Goal: Task Accomplishment & Management: Use online tool/utility

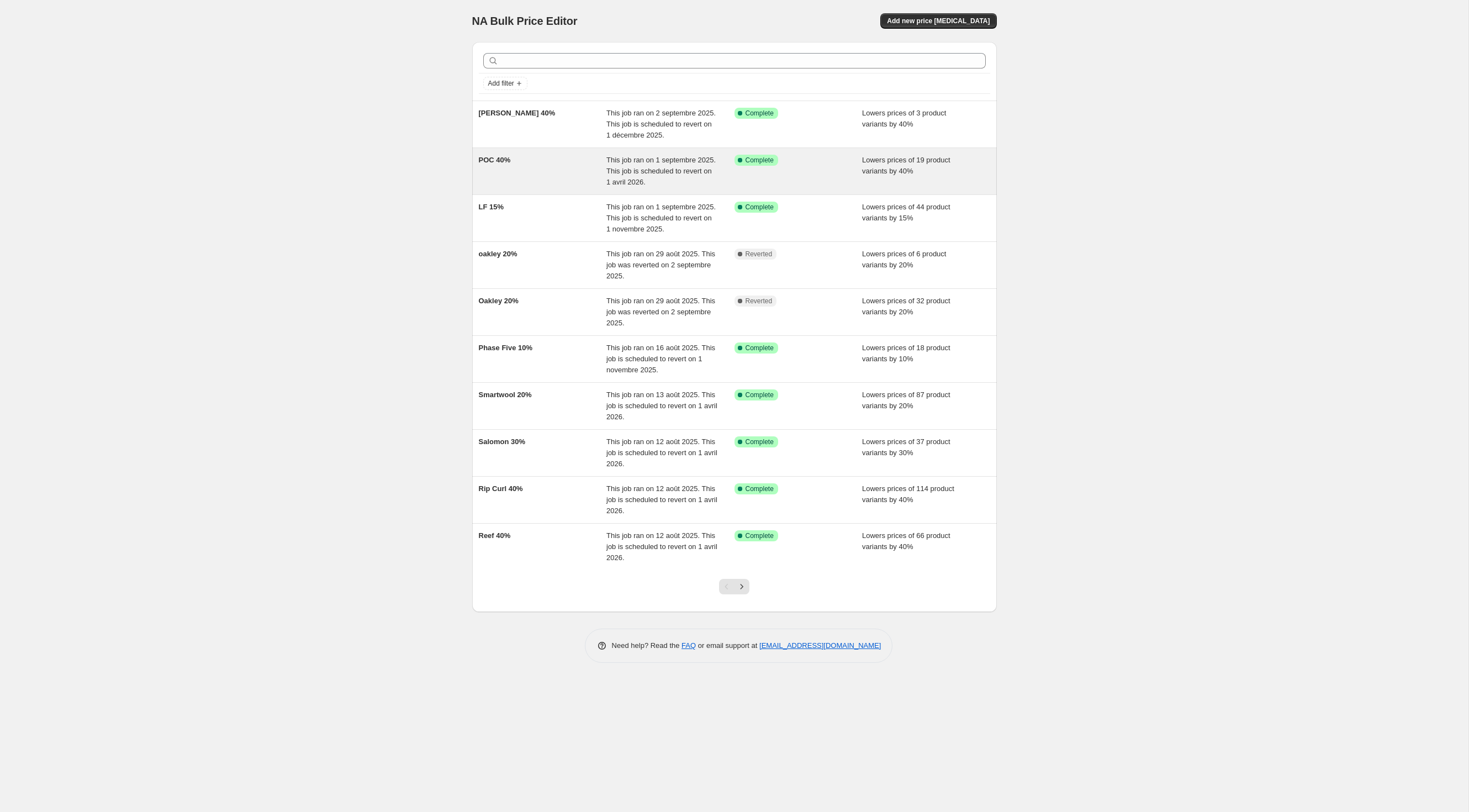
click at [658, 186] on span "This job ran on 1 septembre 2025. This job is scheduled to revert on 1 avril 20…" at bounding box center [661, 171] width 109 height 31
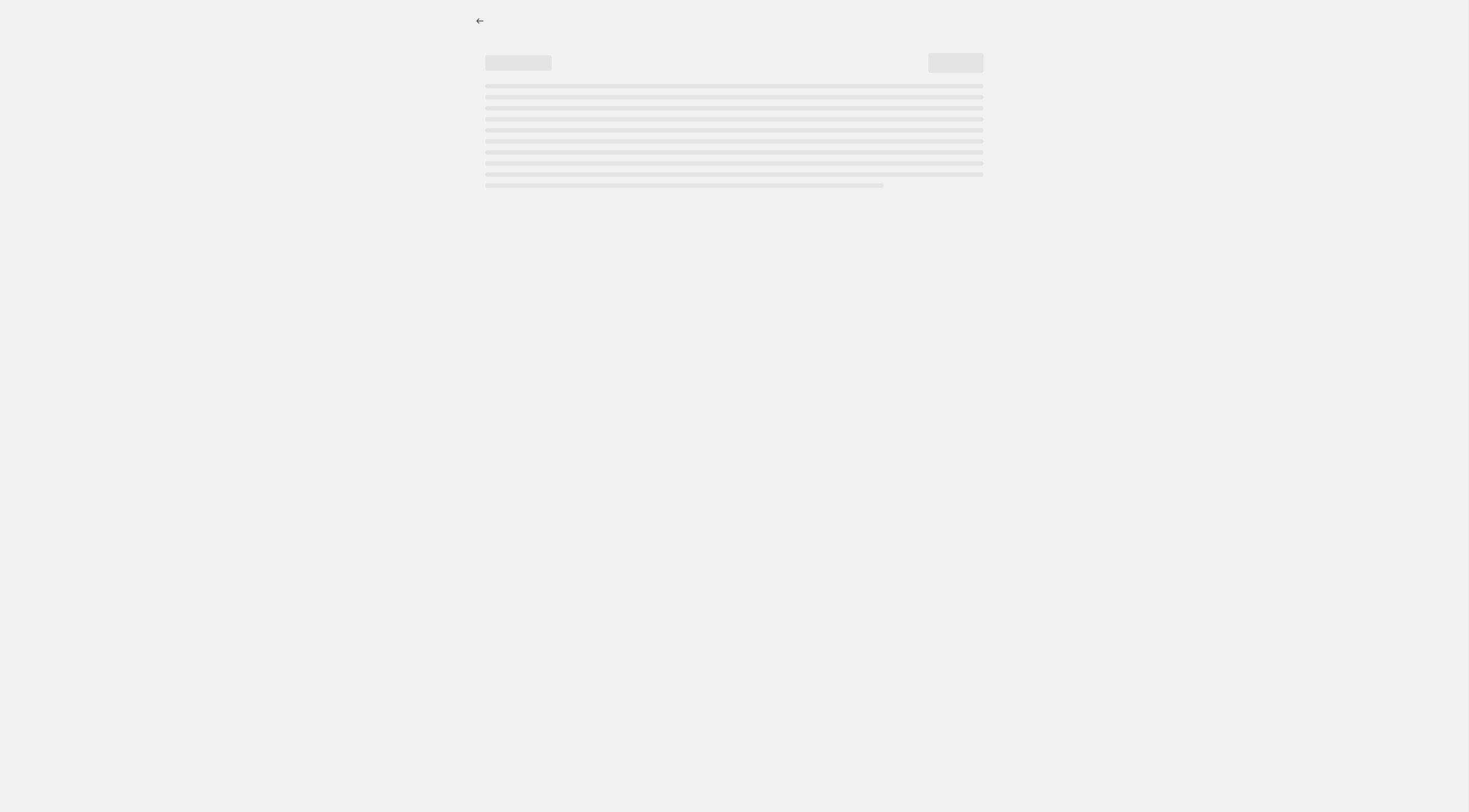
select select "percentage"
select select "inventory_quantity"
select select ">"
select select "not_equal"
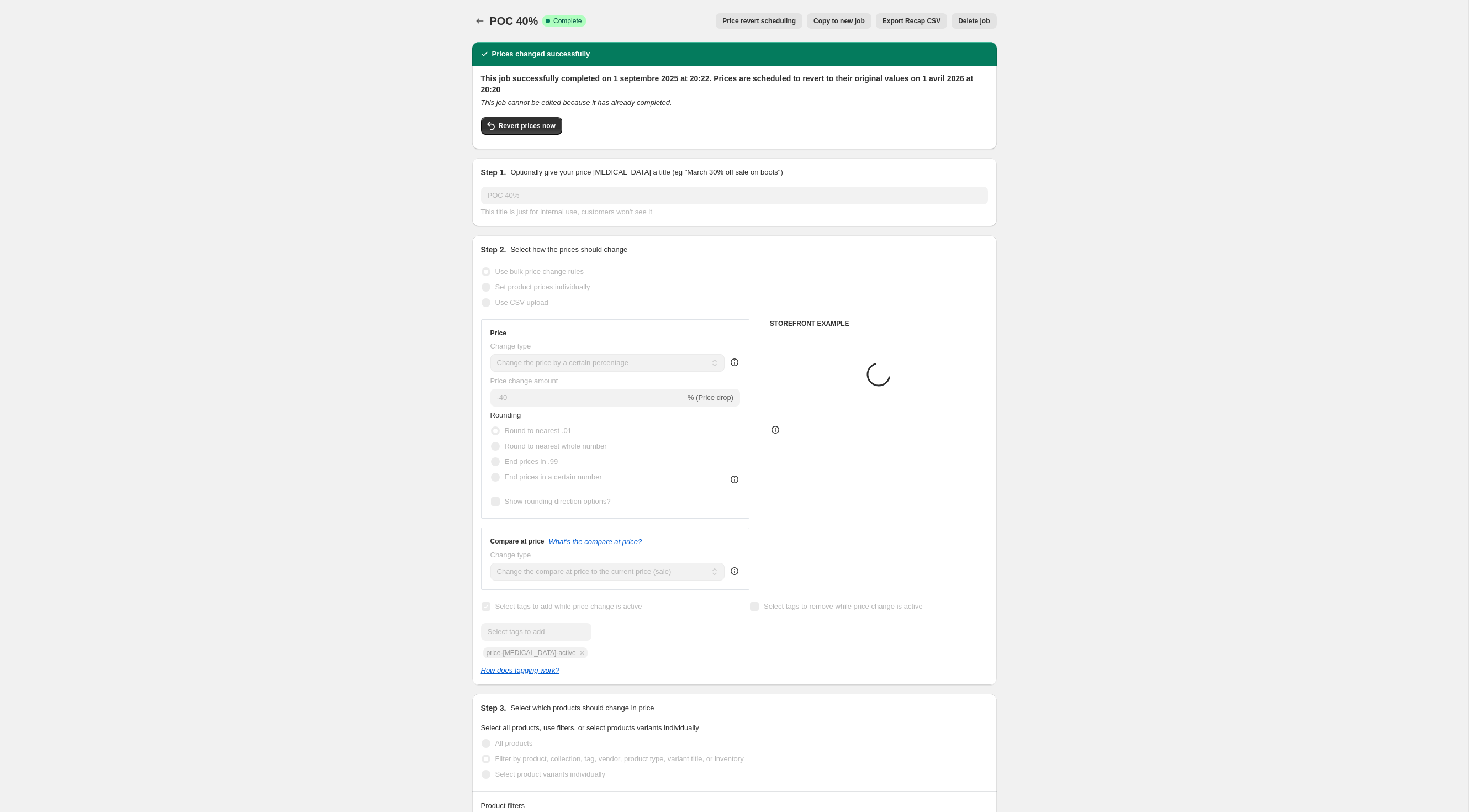
select select "vendor"
select select "product_type"
click at [514, 131] on span "Revert prices now" at bounding box center [527, 126] width 57 height 9
checkbox input "false"
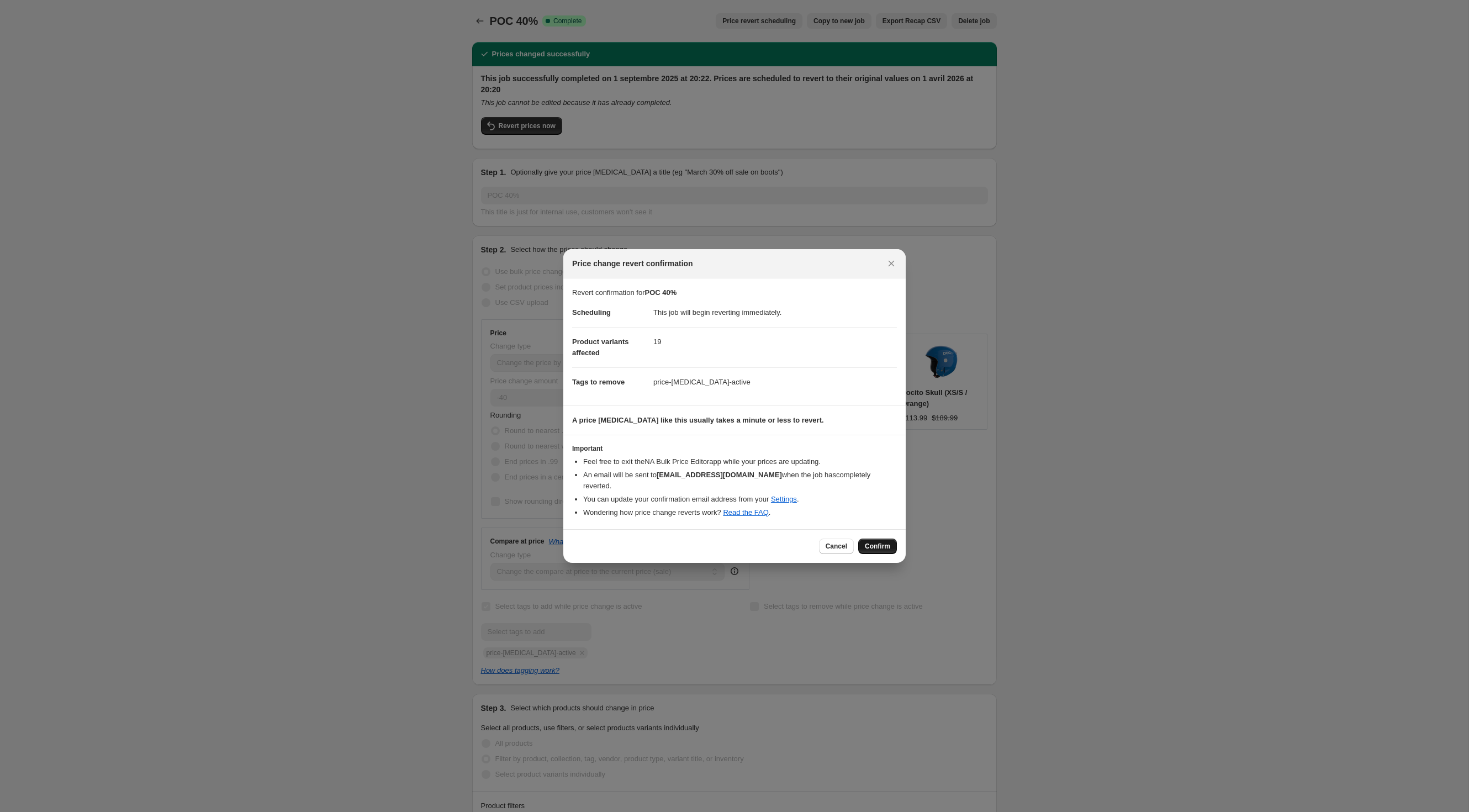
click at [885, 551] on span "Confirm" at bounding box center [878, 546] width 26 height 9
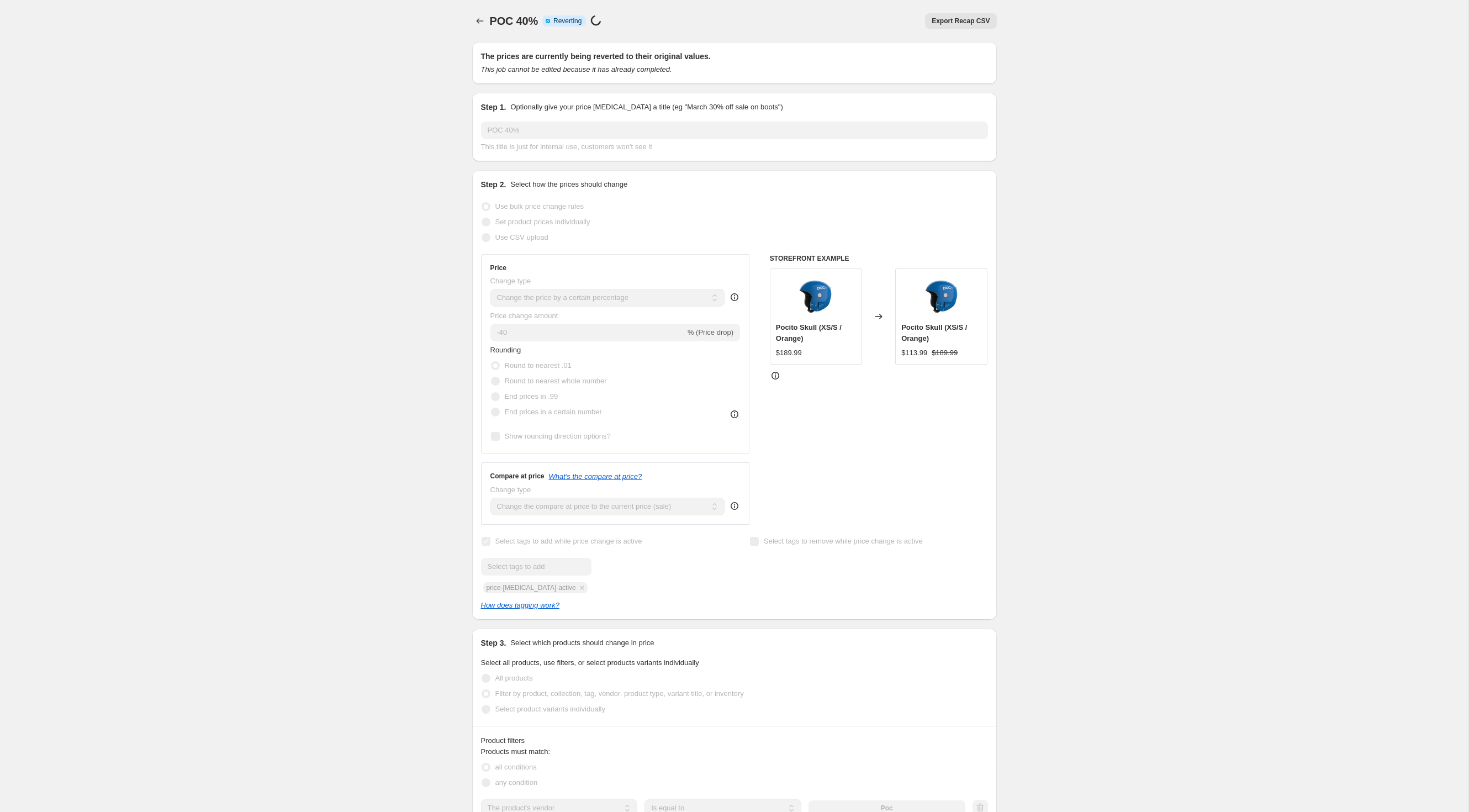
select select "percentage"
select select "vendor"
select select "product_type"
select select "inventory_quantity"
select select ">"
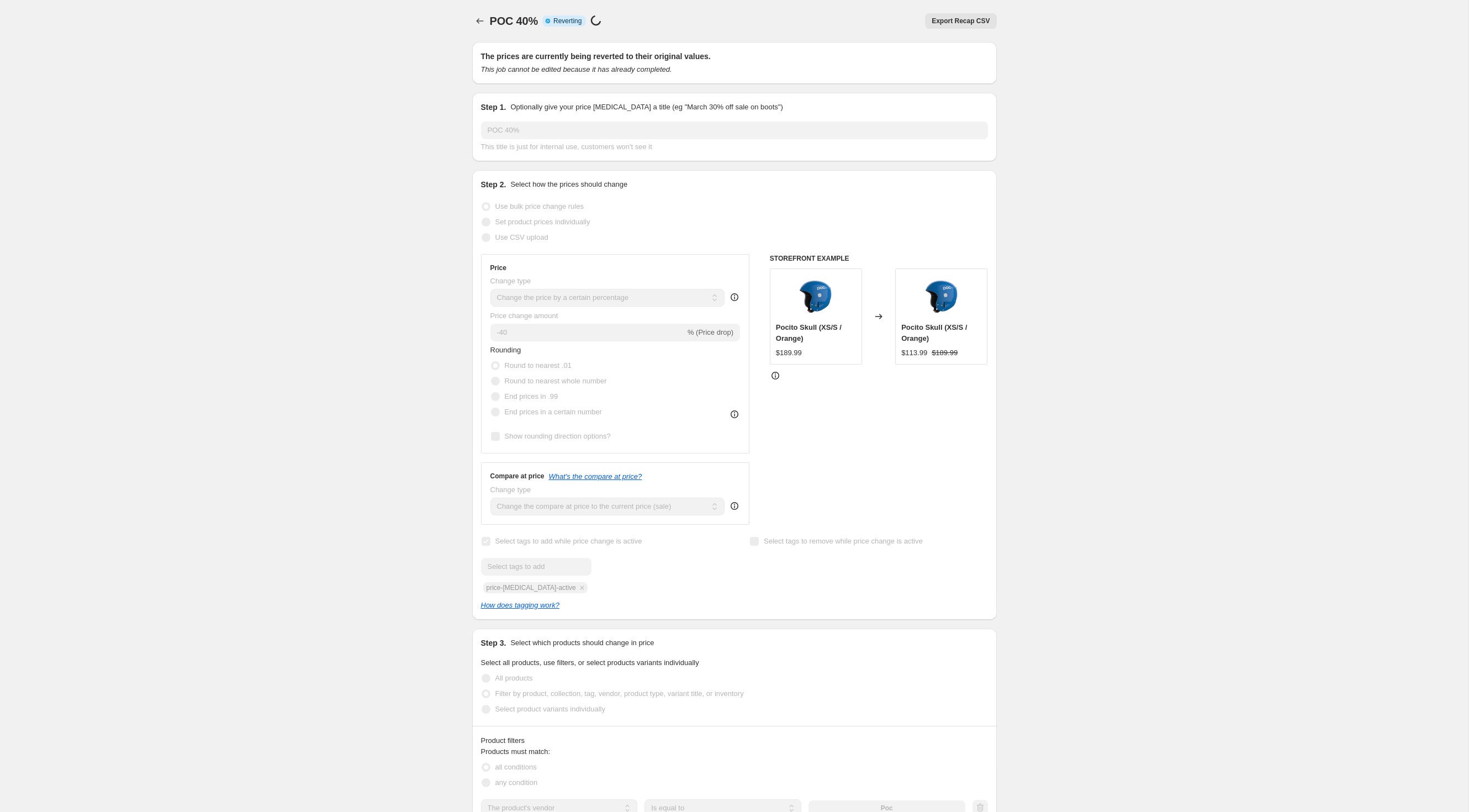
select select "not_equal"
checkbox input "true"
